Goal: Information Seeking & Learning: Learn about a topic

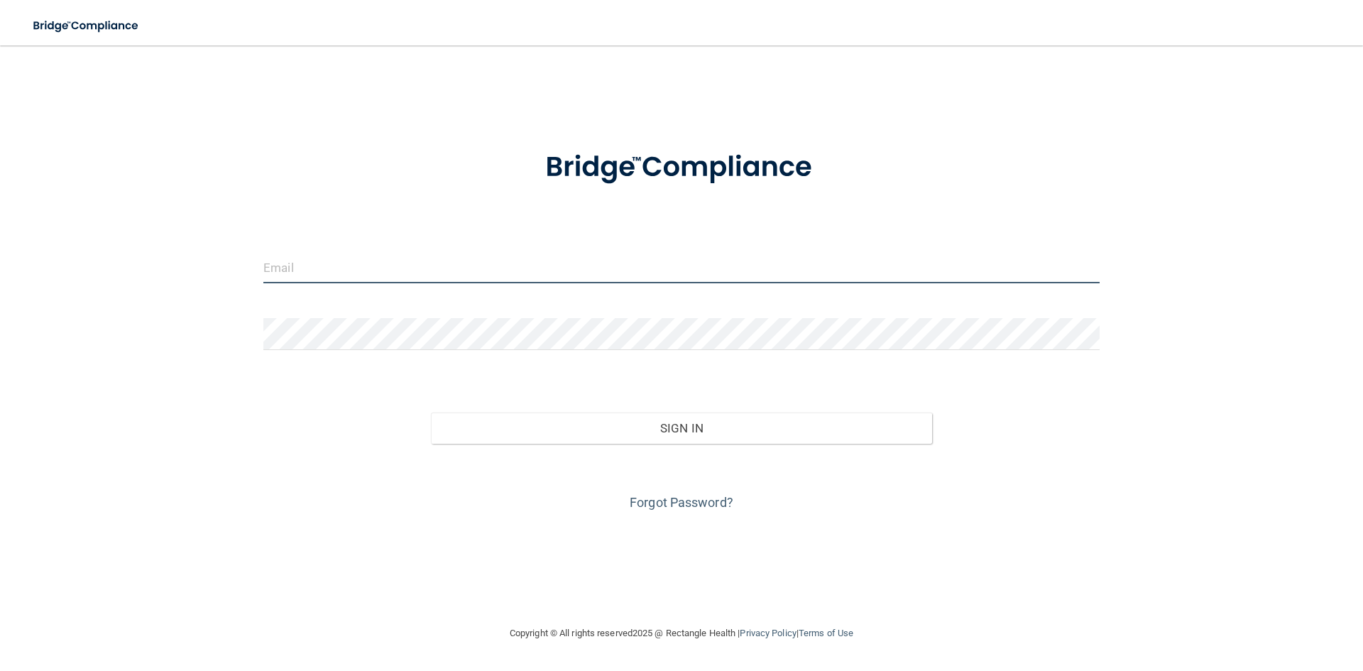
click at [436, 270] on input "email" at bounding box center [681, 267] width 836 height 32
click at [282, 284] on div at bounding box center [681, 272] width 857 height 43
click at [280, 273] on input "email" at bounding box center [681, 267] width 836 height 32
type input "[EMAIL_ADDRESS][DOMAIN_NAME]"
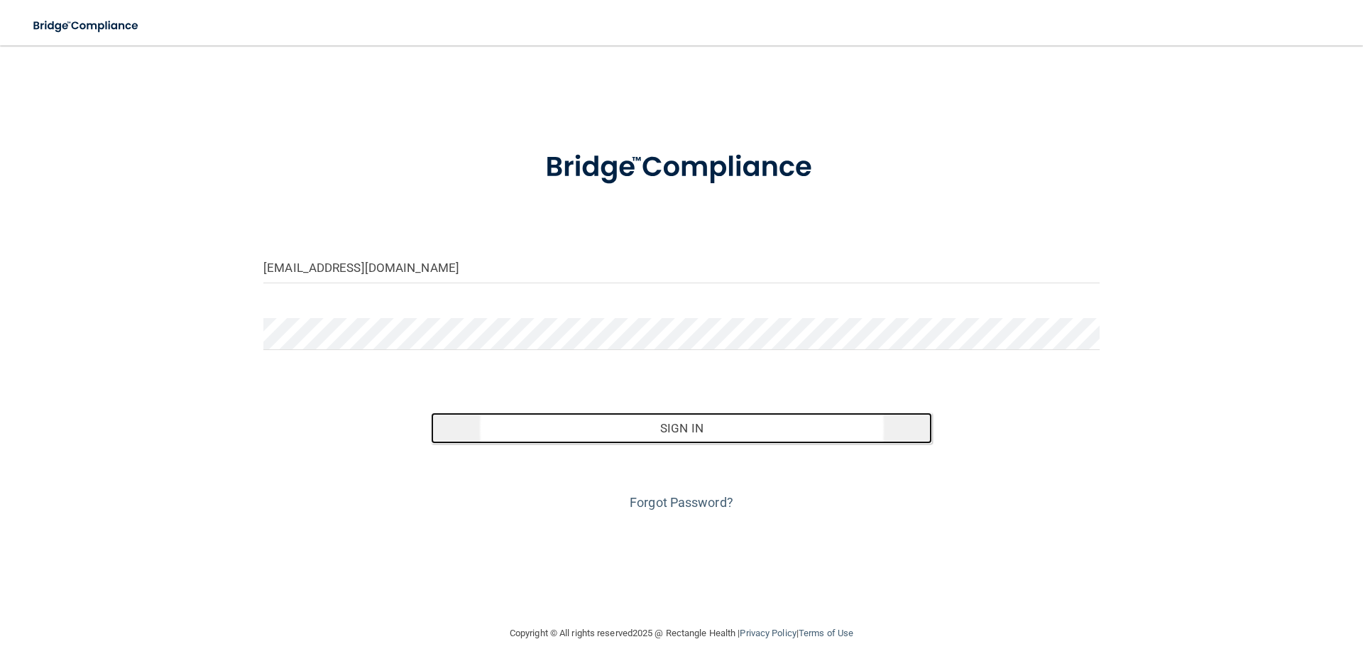
click at [673, 422] on button "Sign In" at bounding box center [682, 427] width 502 height 31
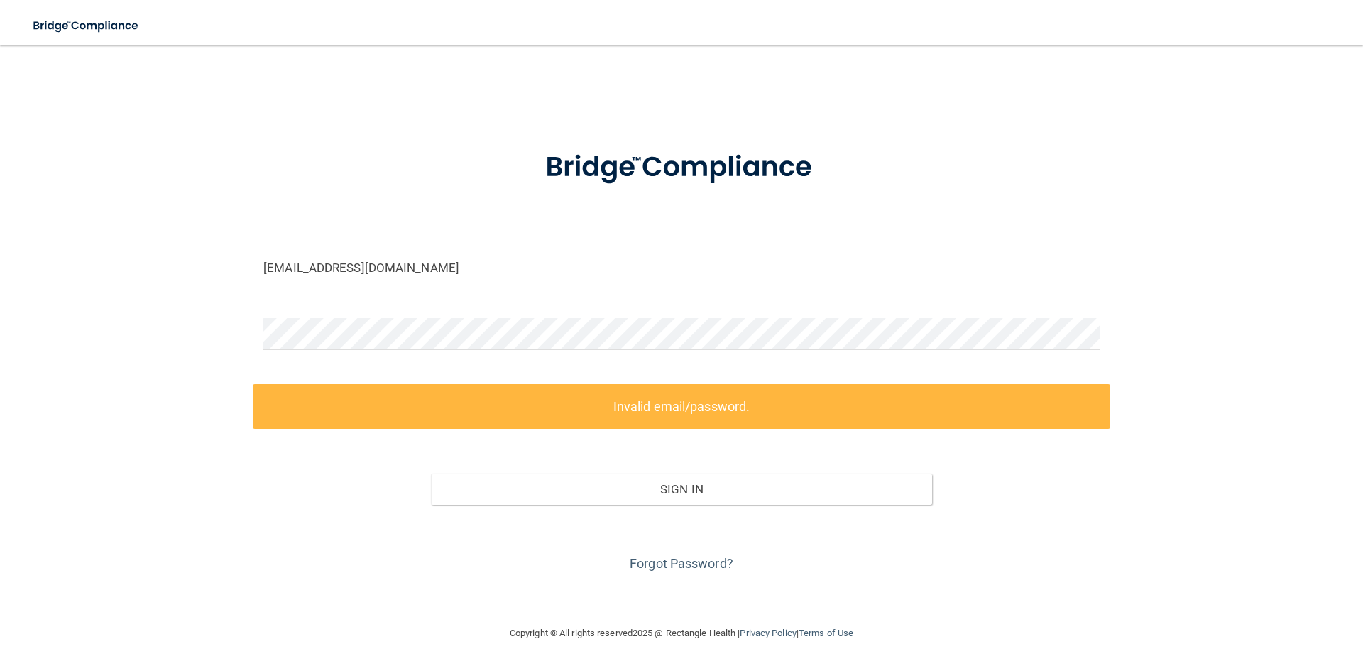
click at [422, 356] on div at bounding box center [681, 339] width 857 height 43
click at [21, 340] on main "Dmc2123@comcast.net Invalid email/password. You don't have permission to access…" at bounding box center [681, 357] width 1363 height 625
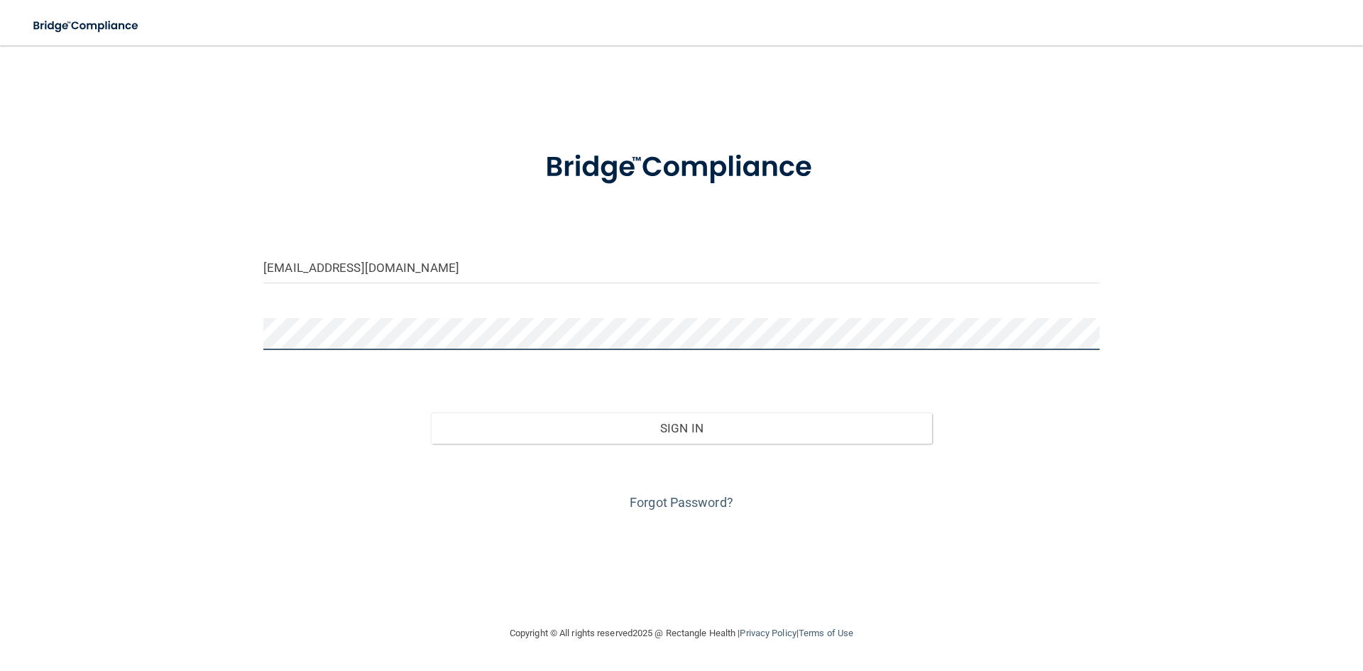
click at [431, 412] on button "Sign In" at bounding box center [682, 427] width 502 height 31
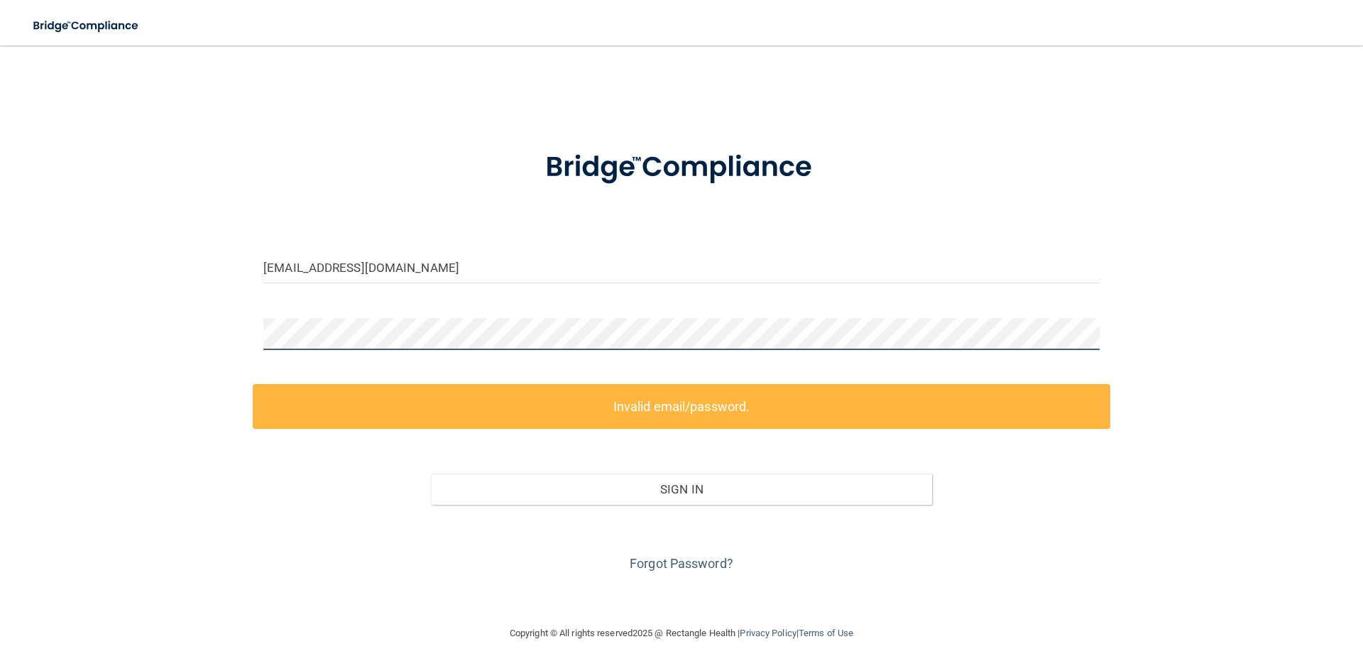
click at [431, 473] on button "Sign In" at bounding box center [682, 488] width 502 height 31
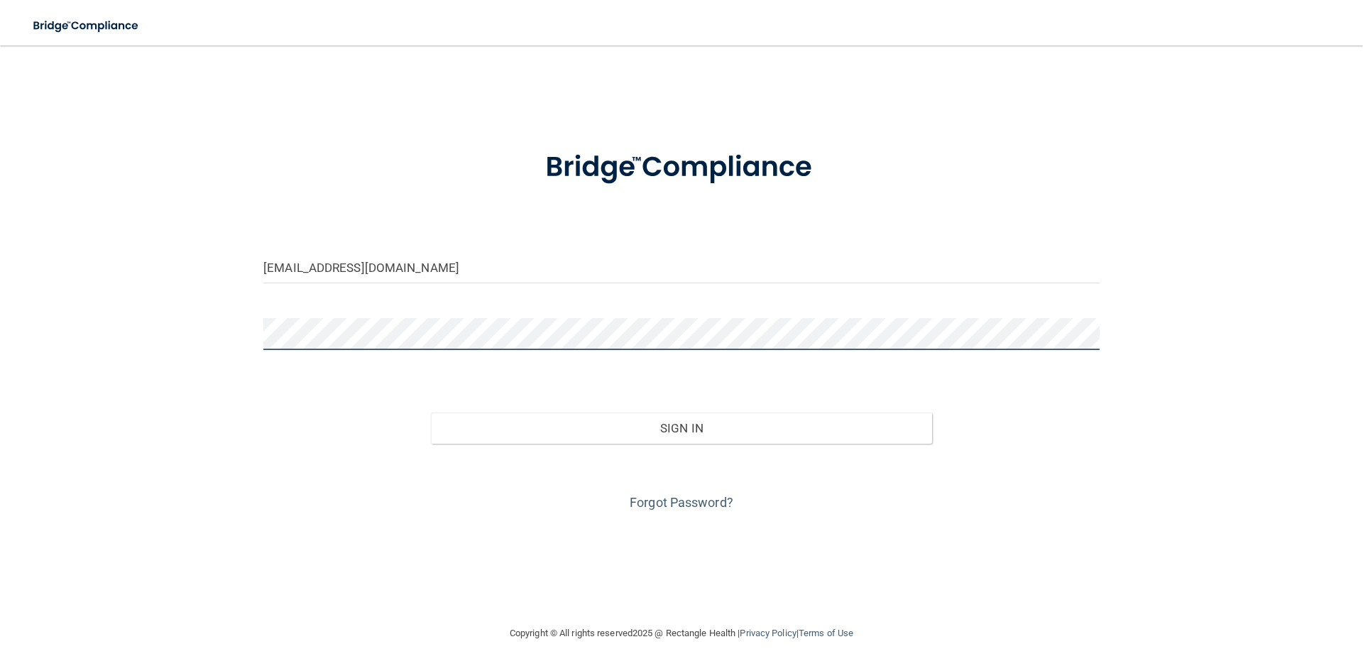
click at [431, 412] on button "Sign In" at bounding box center [682, 427] width 502 height 31
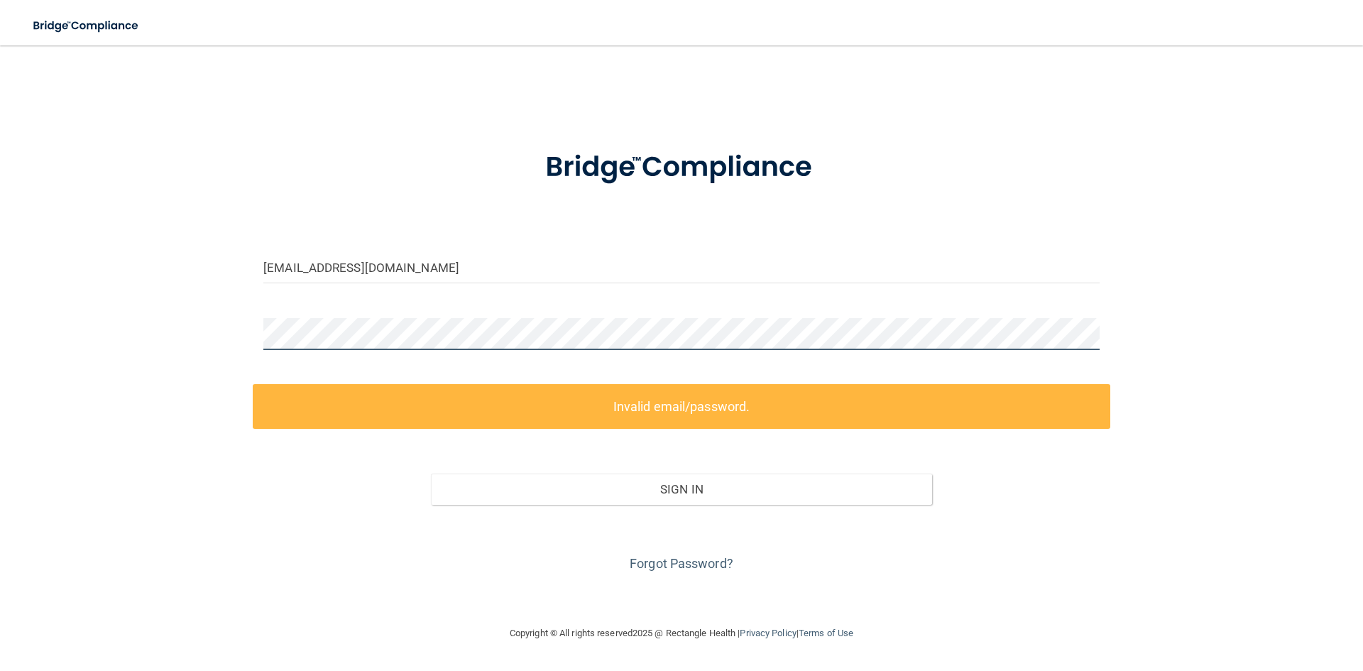
click at [94, 340] on div "Dmc2123@comcast.net Invalid email/password. You don't have permission to access…" at bounding box center [681, 335] width 1306 height 551
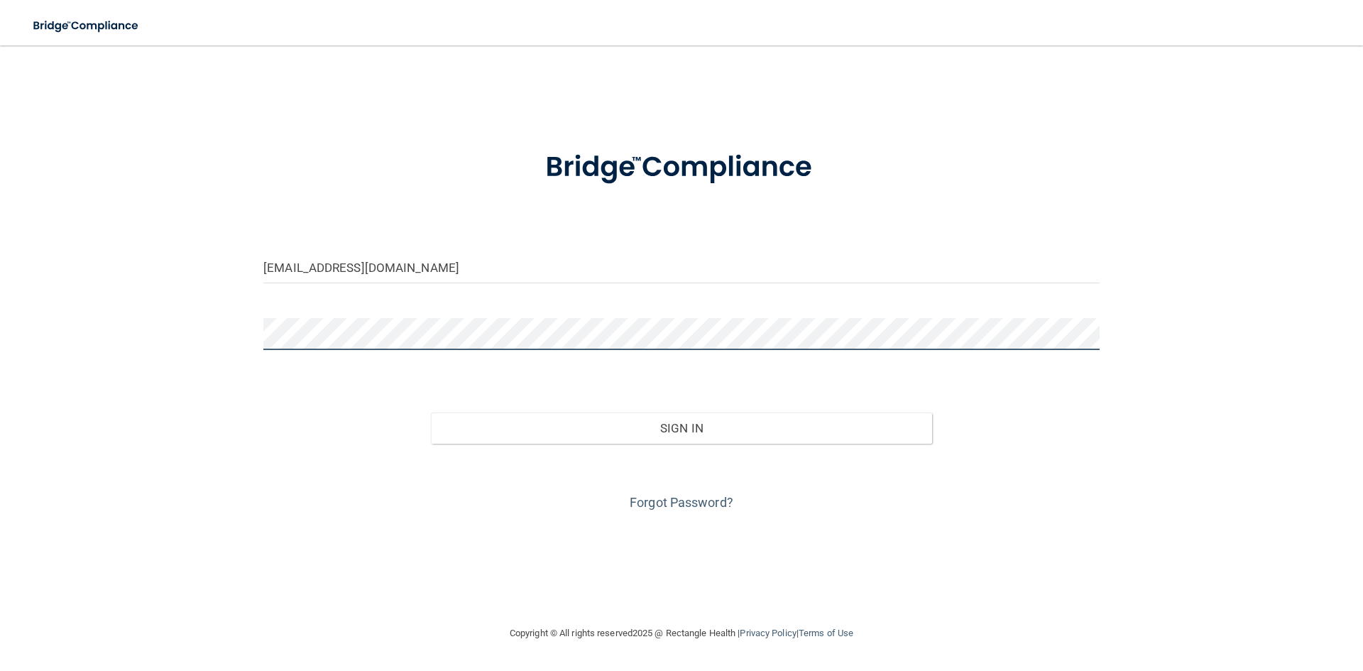
click at [431, 412] on button "Sign In" at bounding box center [682, 427] width 502 height 31
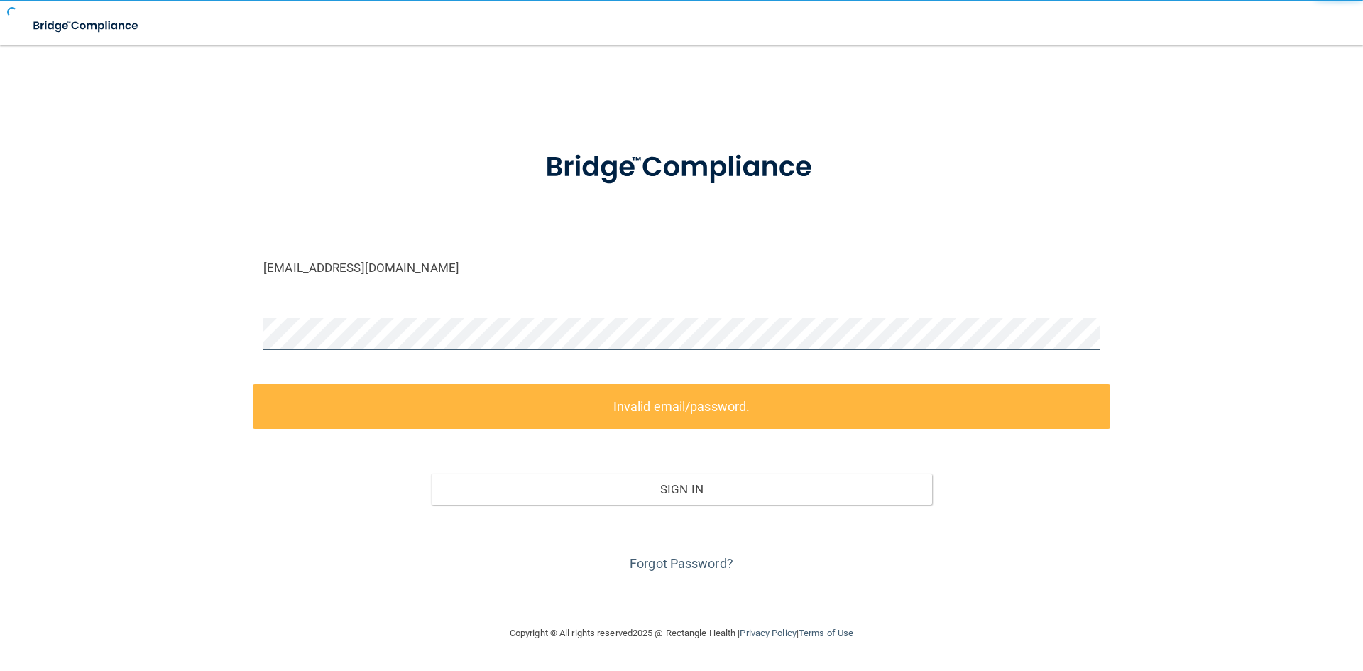
click at [431, 473] on button "Sign In" at bounding box center [682, 488] width 502 height 31
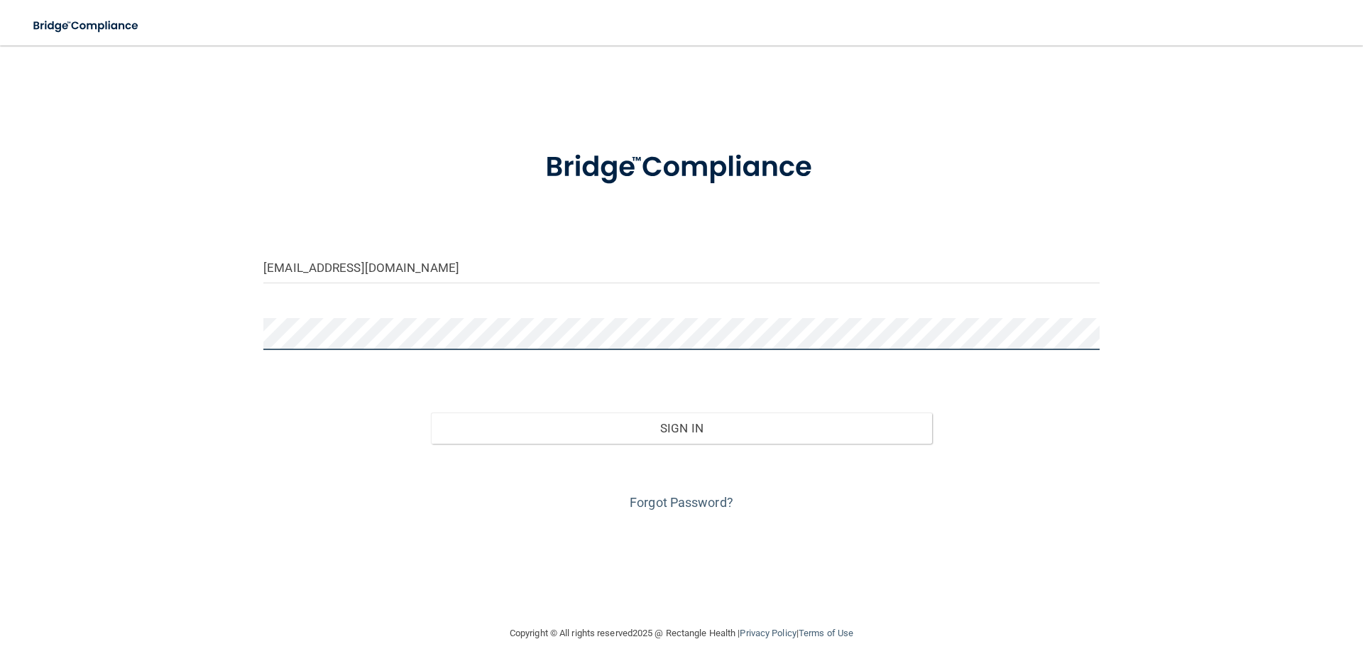
click at [431, 412] on button "Sign In" at bounding box center [682, 427] width 502 height 31
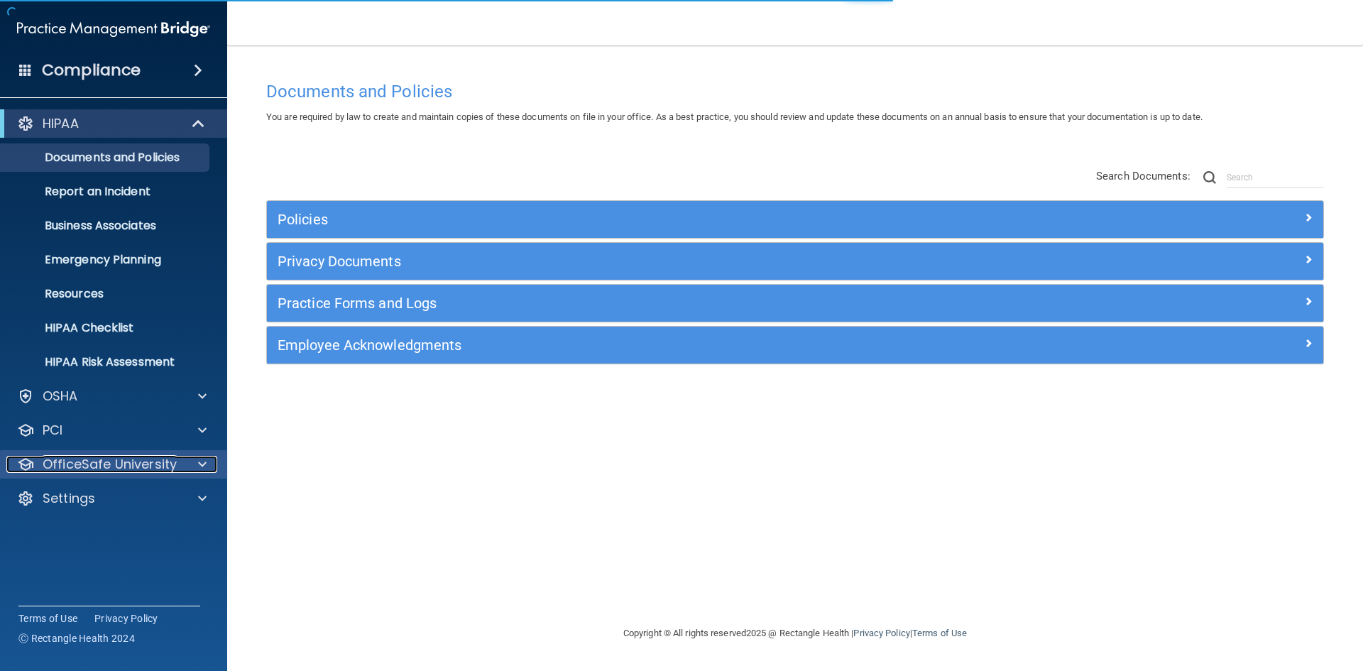
click at [129, 469] on p "OfficeSafe University" at bounding box center [110, 464] width 134 height 17
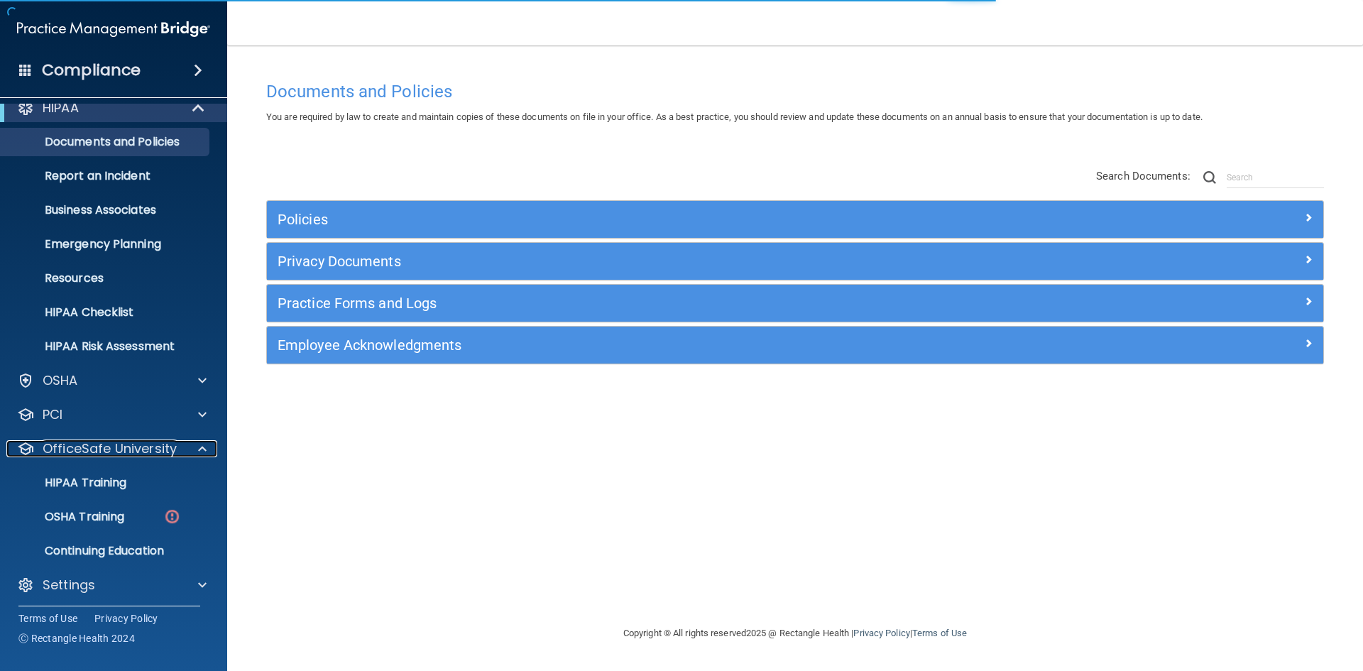
scroll to position [21, 0]
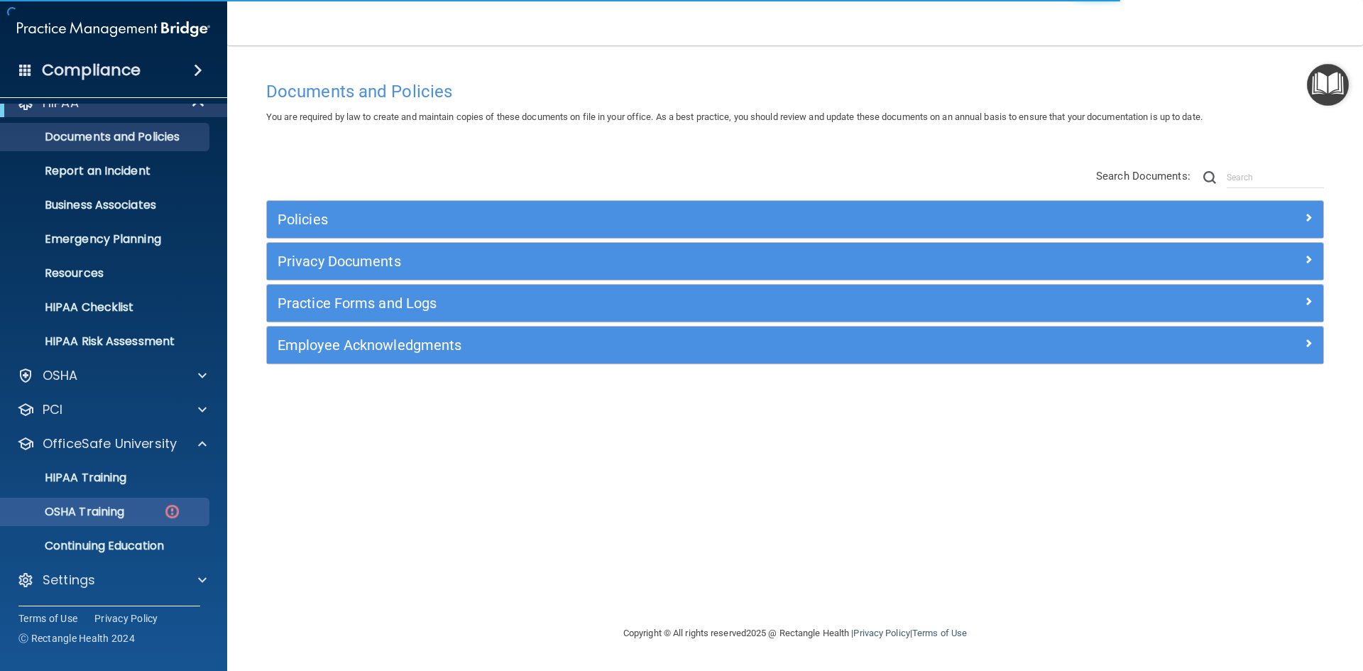
click at [151, 525] on ul "HIPAA Training OSHA Training Continuing Education" at bounding box center [114, 509] width 257 height 102
click at [150, 514] on div "OSHA Training" at bounding box center [106, 512] width 194 height 14
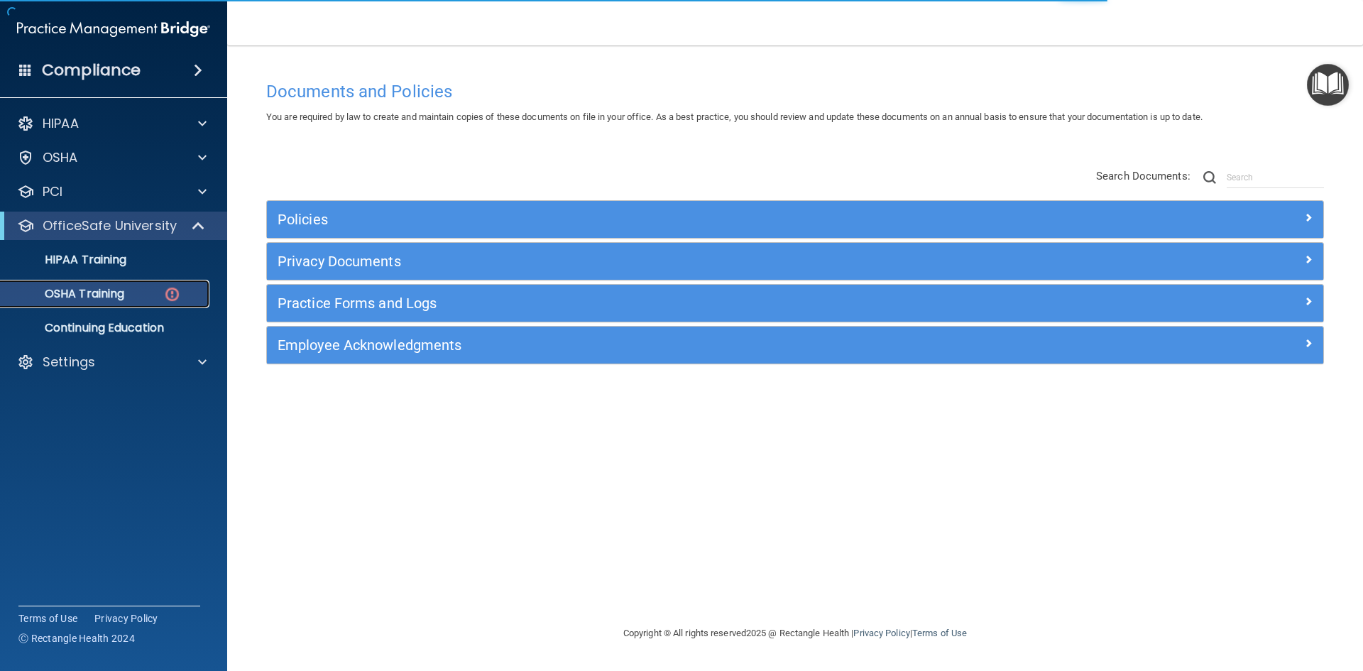
click at [177, 292] on img at bounding box center [172, 294] width 18 height 18
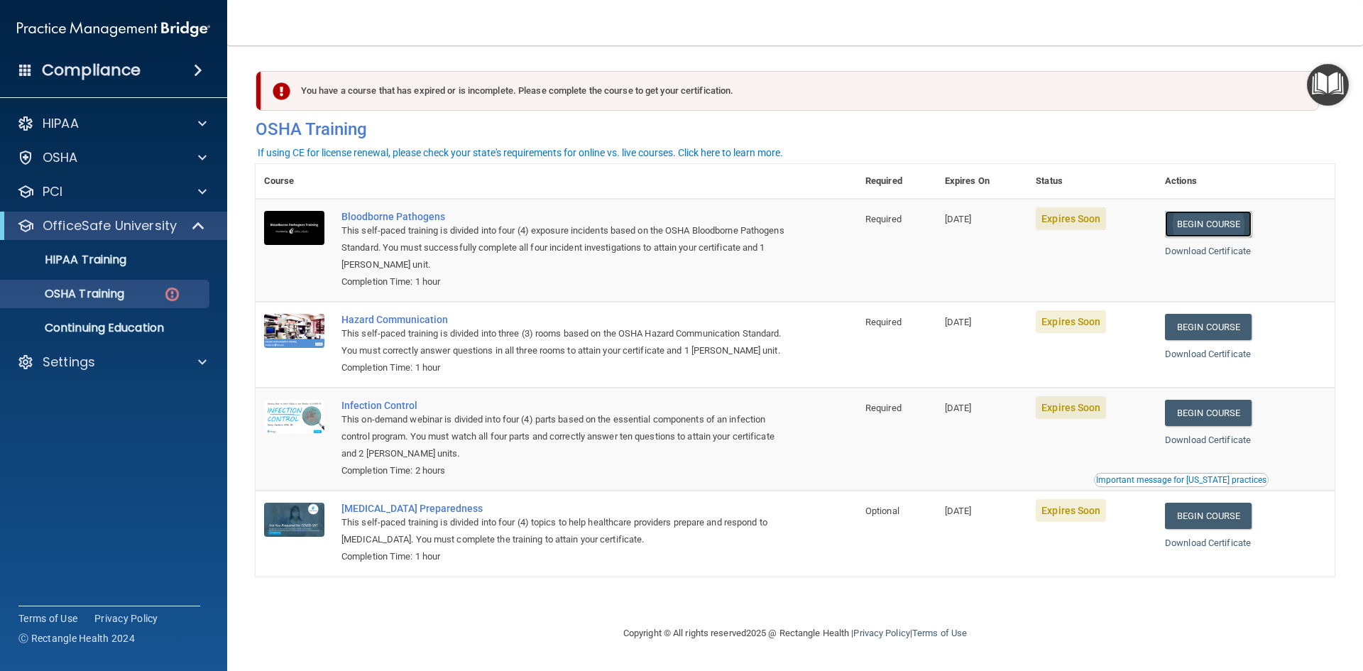
click at [1228, 214] on link "Begin Course" at bounding box center [1208, 224] width 87 height 26
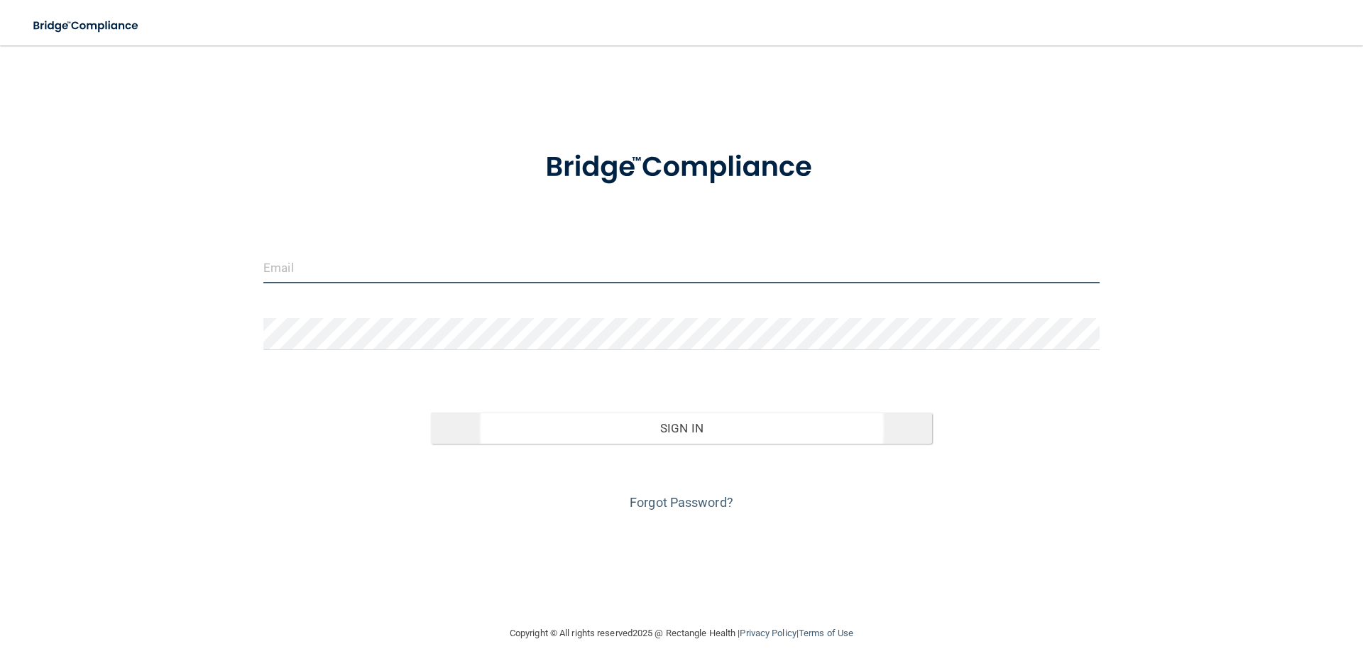
type input "[EMAIL_ADDRESS][DOMAIN_NAME]"
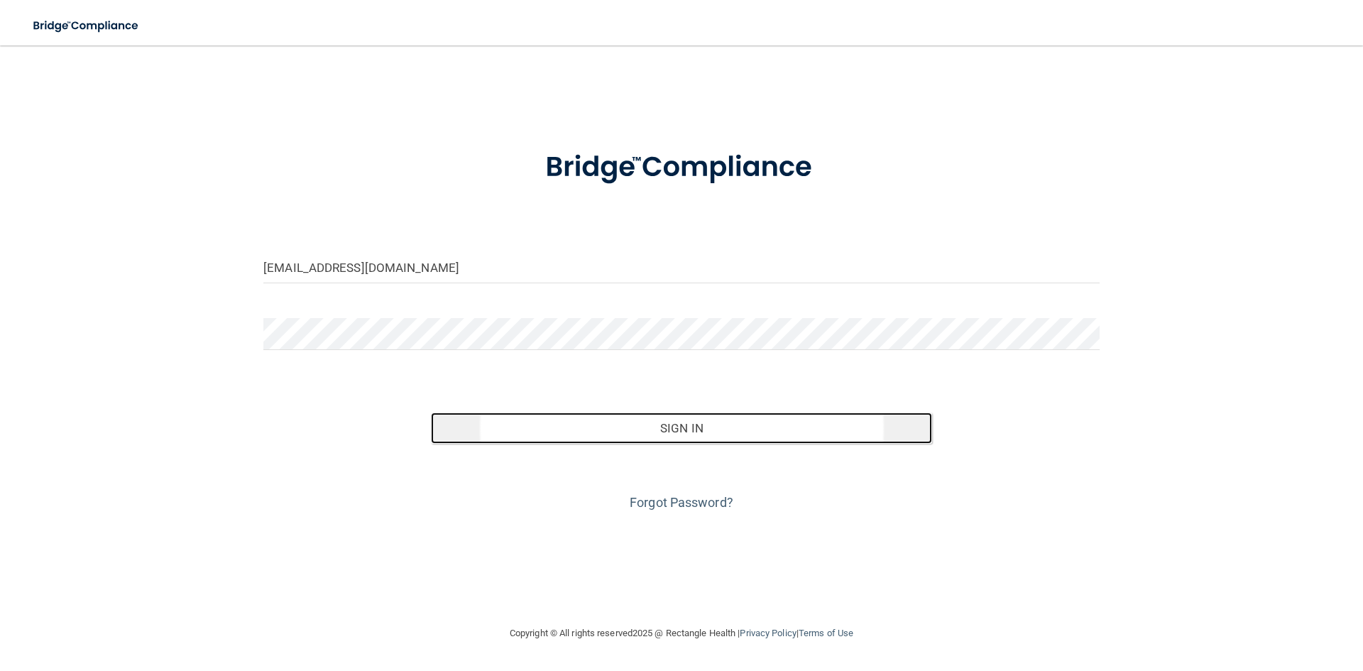
click at [667, 432] on button "Sign In" at bounding box center [682, 427] width 502 height 31
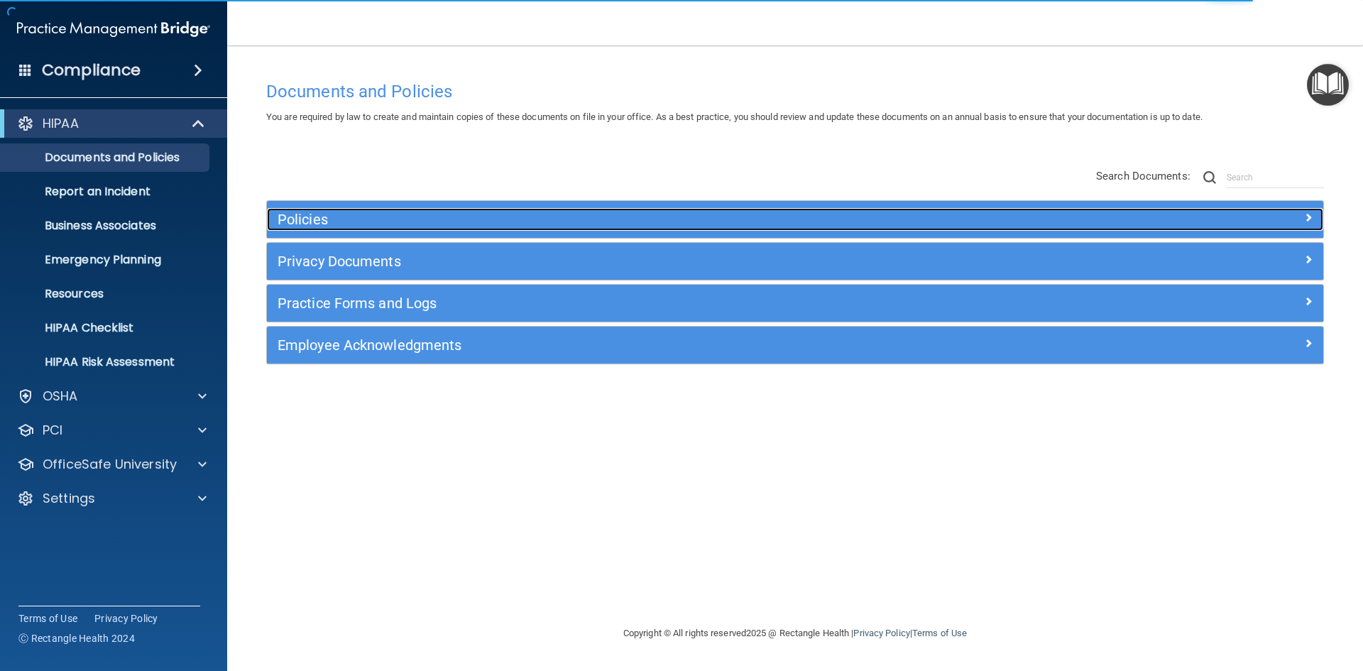
click at [938, 217] on h5 "Policies" at bounding box center [662, 219] width 771 height 16
